Goal: Transaction & Acquisition: Subscribe to service/newsletter

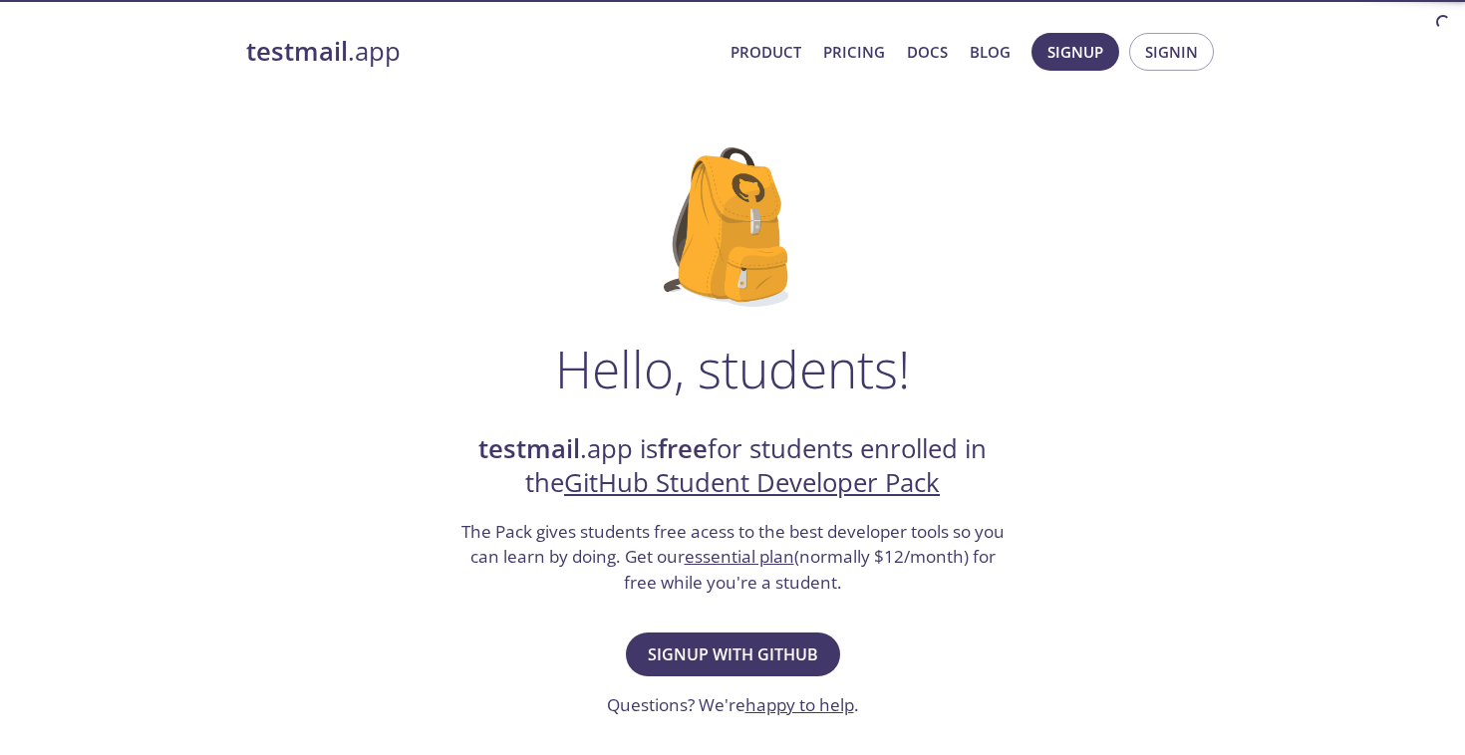
click at [295, 50] on strong "testmail" at bounding box center [297, 51] width 102 height 35
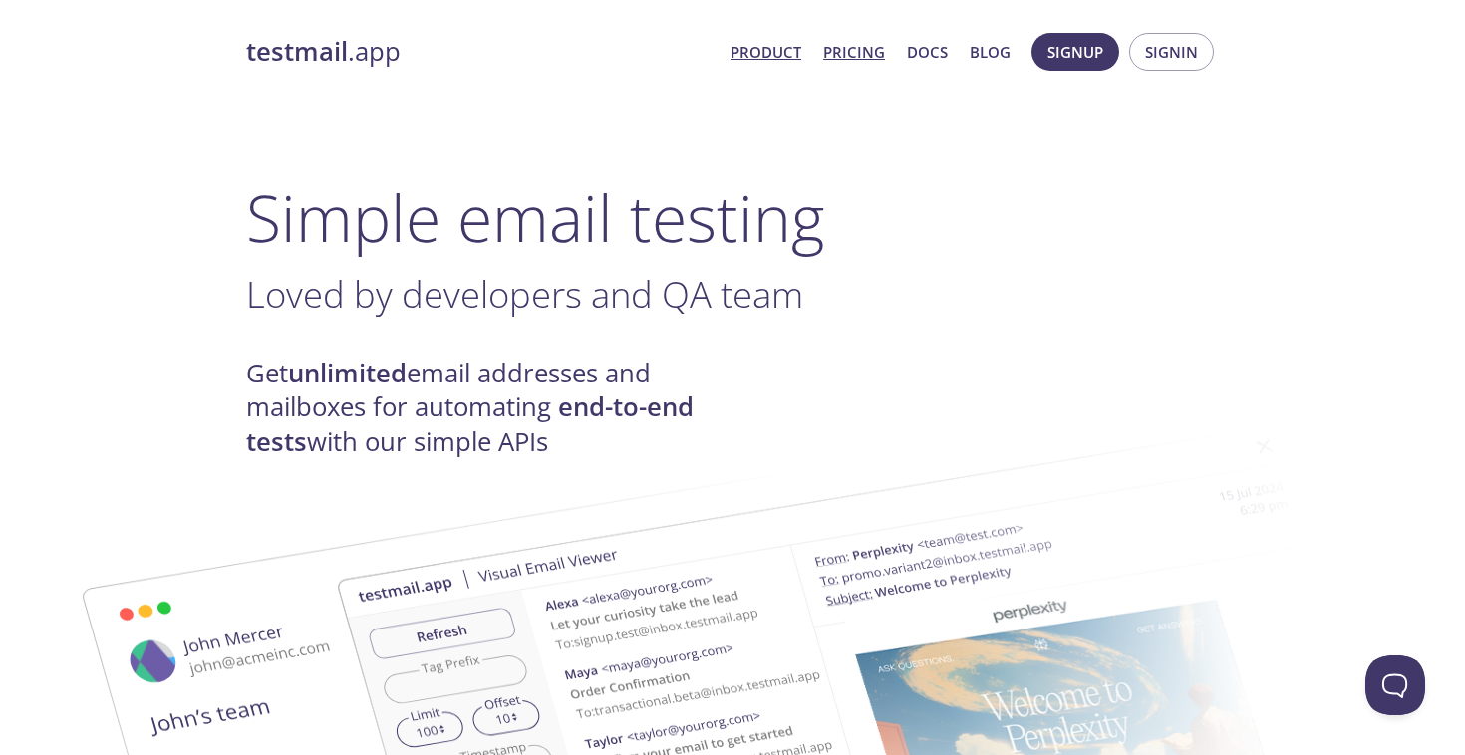
click at [848, 57] on link "Pricing" at bounding box center [854, 52] width 62 height 26
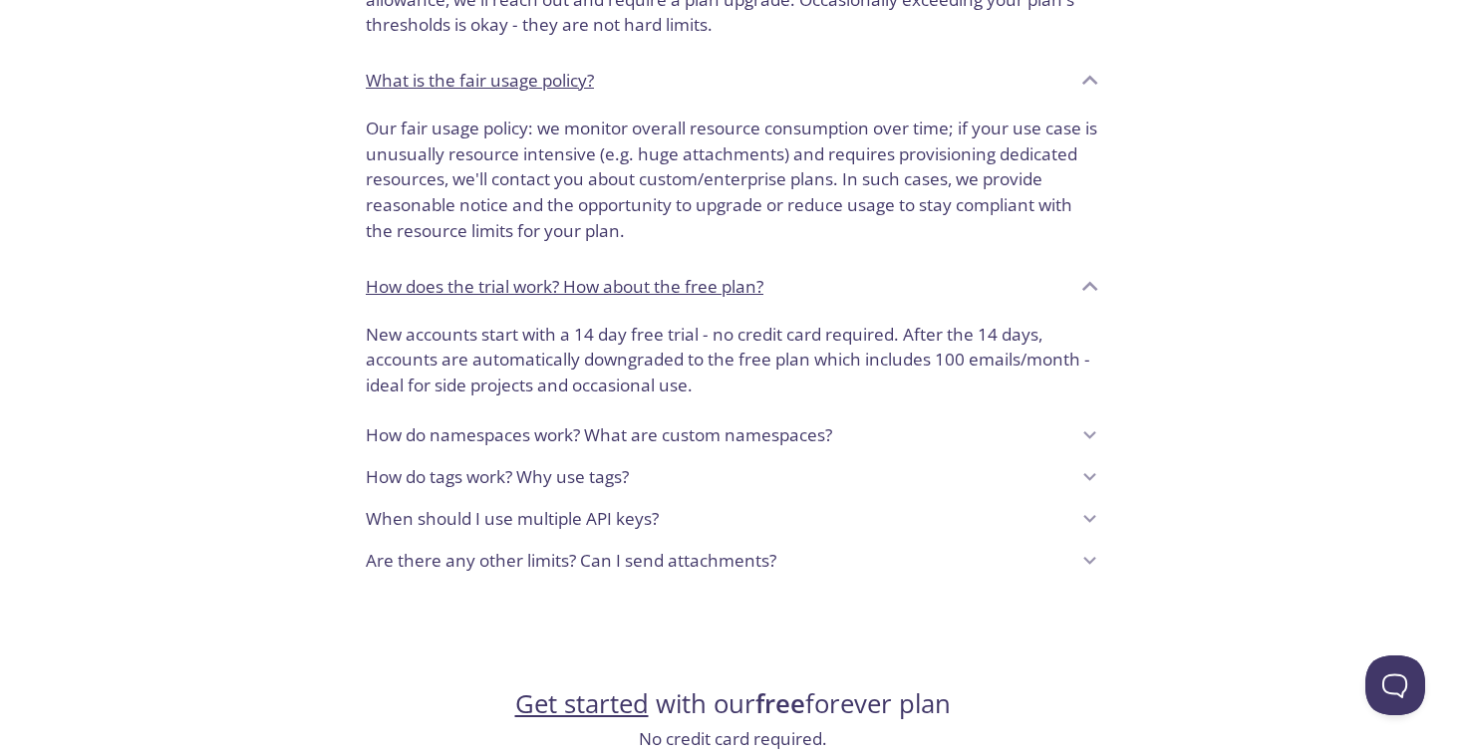
scroll to position [1439, 0]
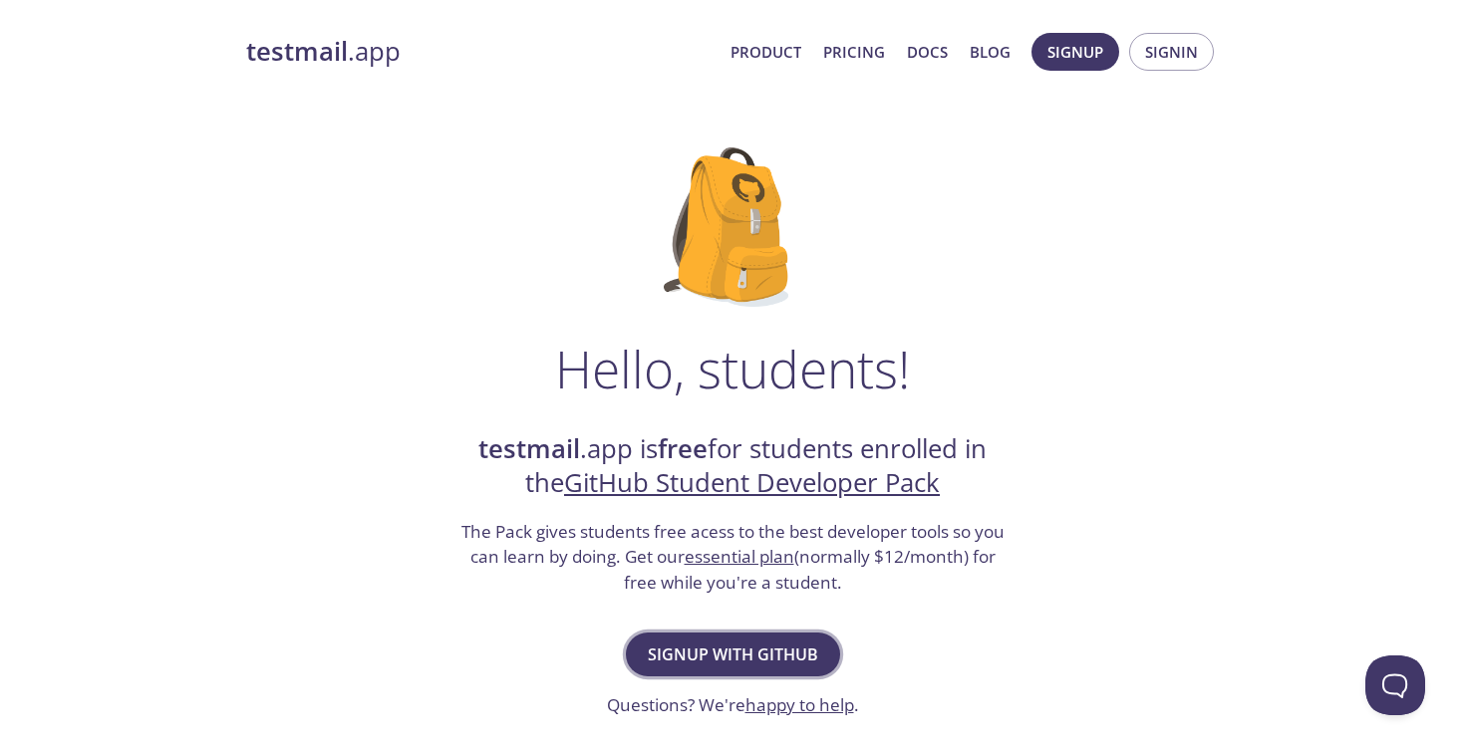
click at [755, 633] on button "Signup with GitHub" at bounding box center [733, 655] width 214 height 44
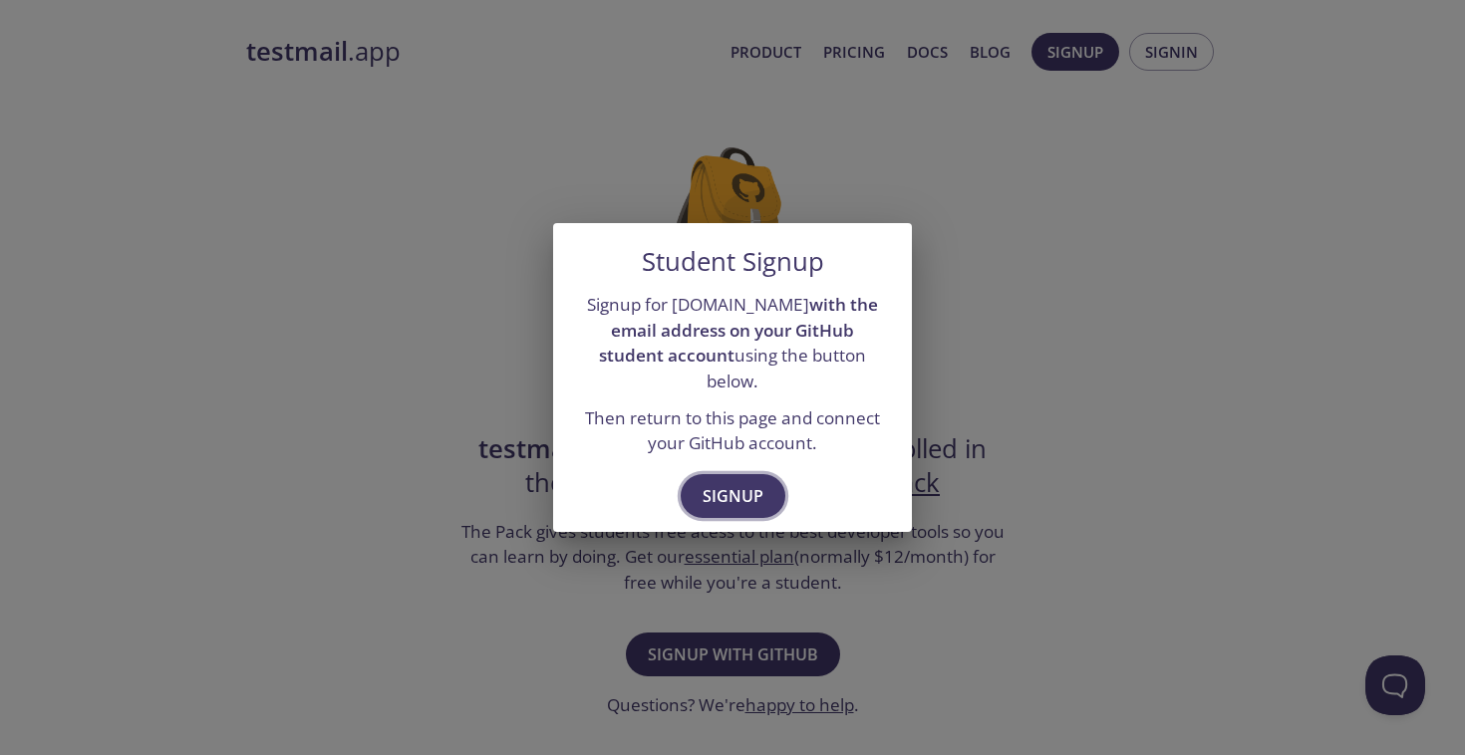
click at [729, 482] on span "Signup" at bounding box center [732, 496] width 61 height 28
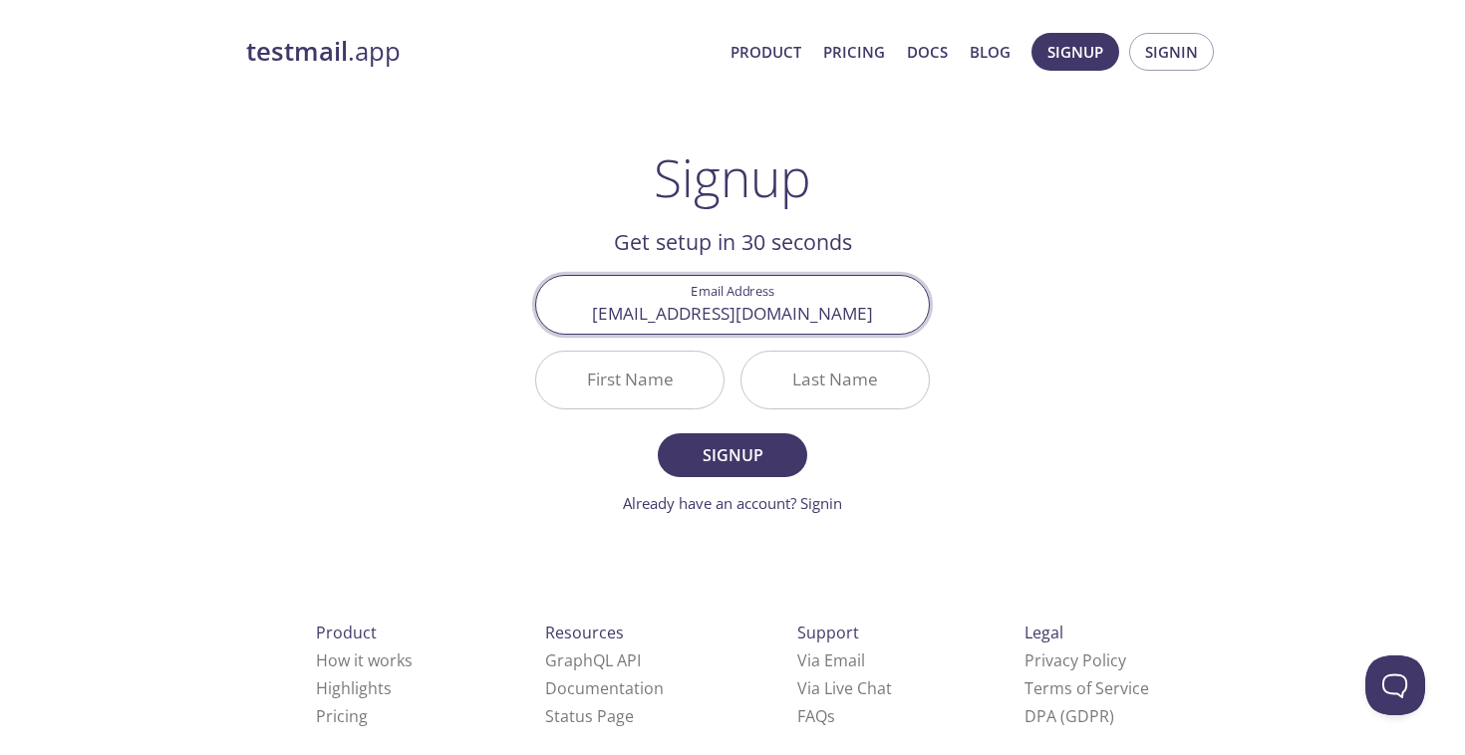
type input "[EMAIL_ADDRESS][DOMAIN_NAME]"
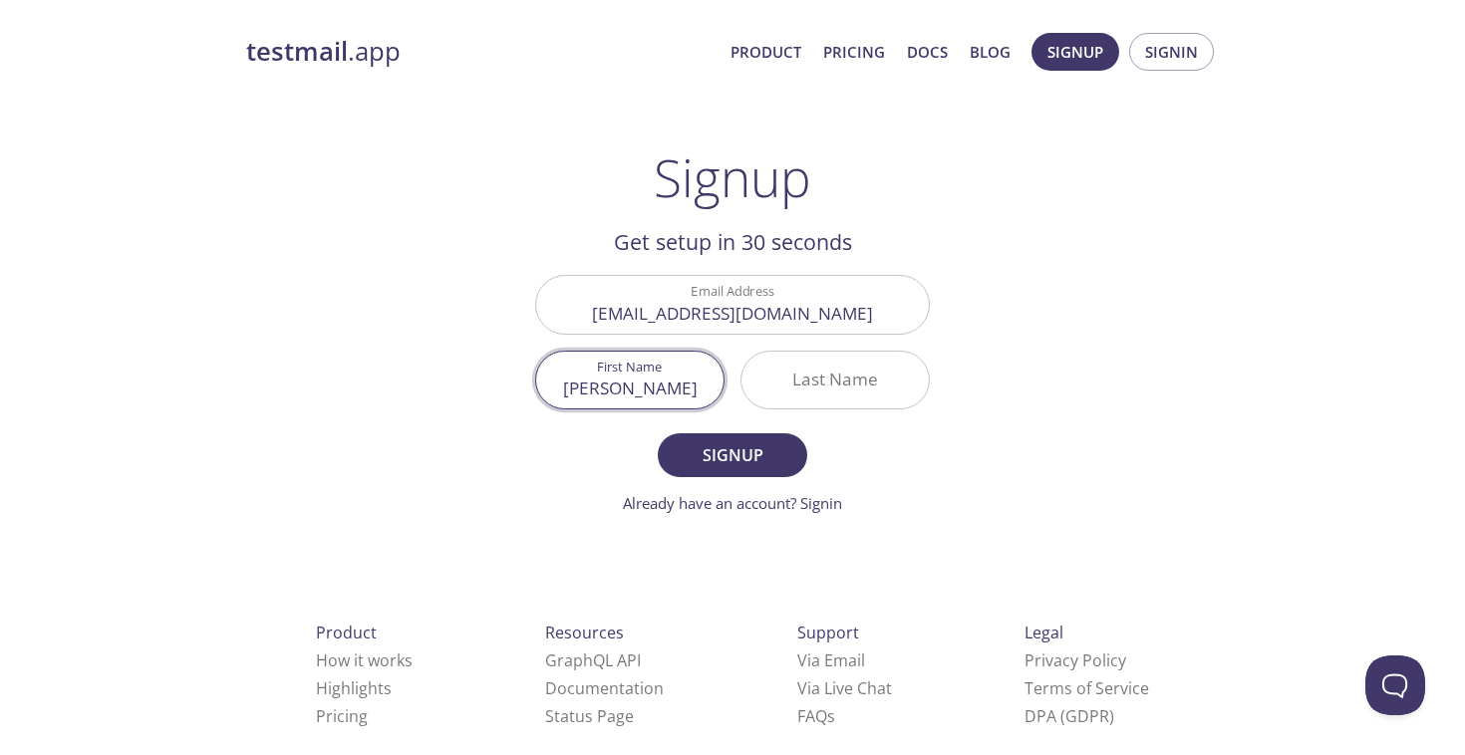
type input "[PERSON_NAME]"
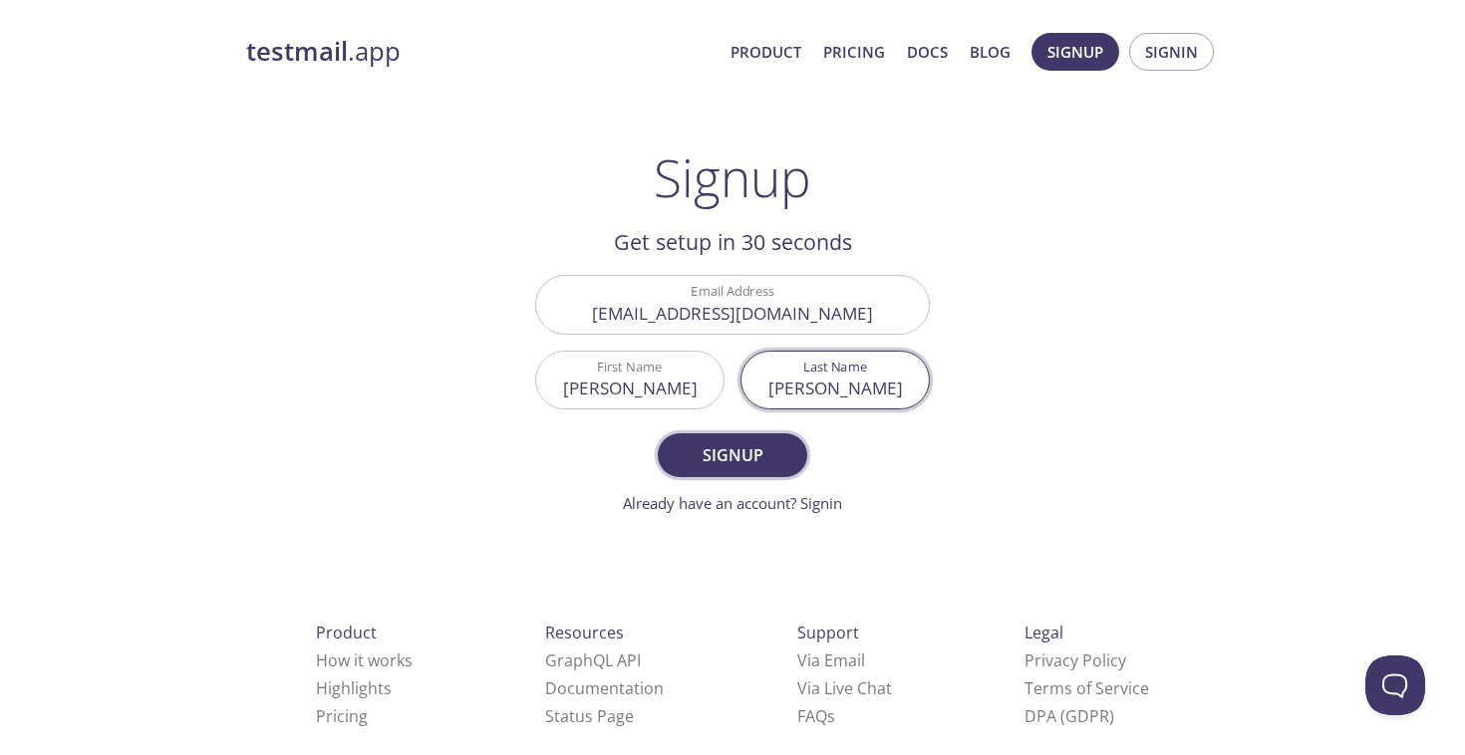
type input "[PERSON_NAME]"
click at [720, 463] on span "Signup" at bounding box center [733, 455] width 106 height 28
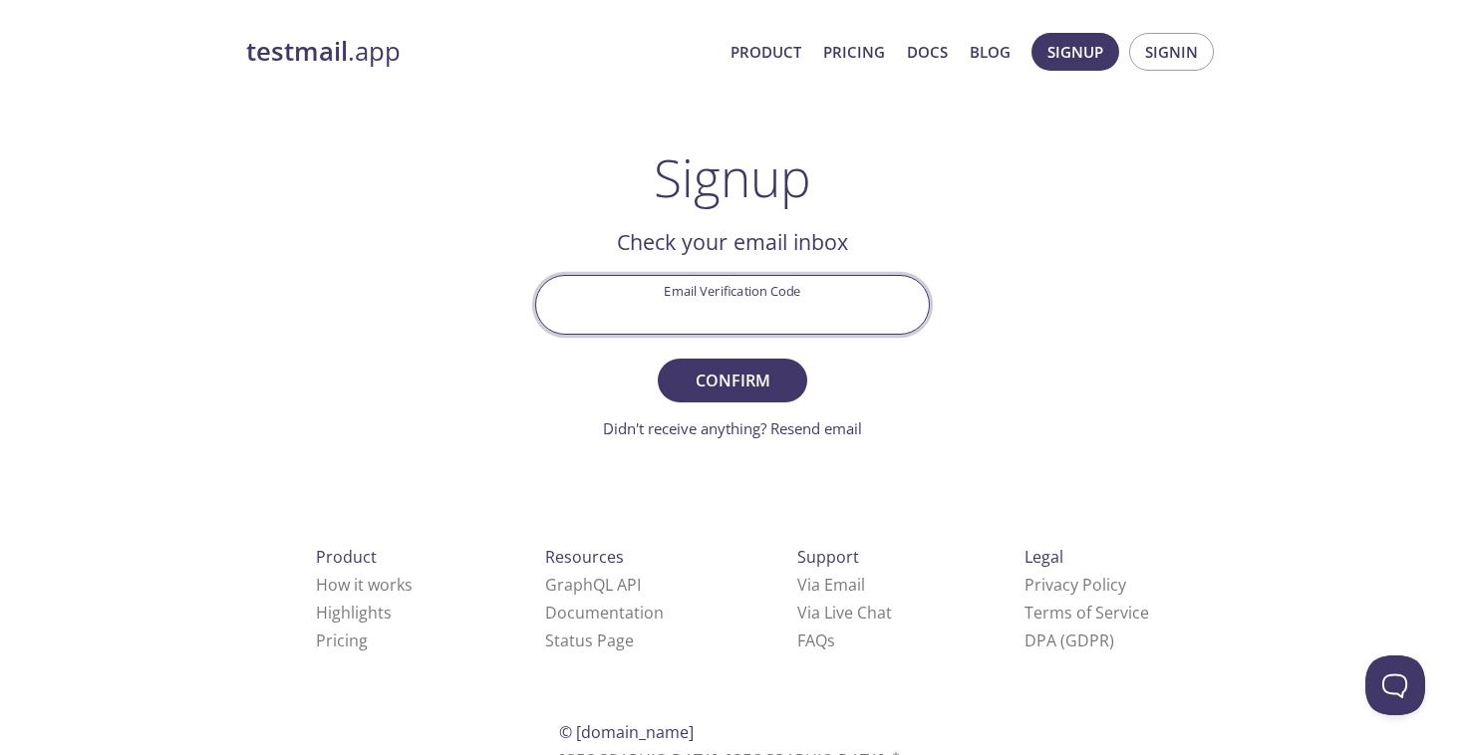
click at [593, 321] on input "Email Verification Code" at bounding box center [732, 304] width 393 height 57
paste input "SJ6TZRS"
type input "SJ6TZRS"
click at [724, 378] on span "Confirm" at bounding box center [733, 381] width 106 height 28
